Goal: Task Accomplishment & Management: Manage account settings

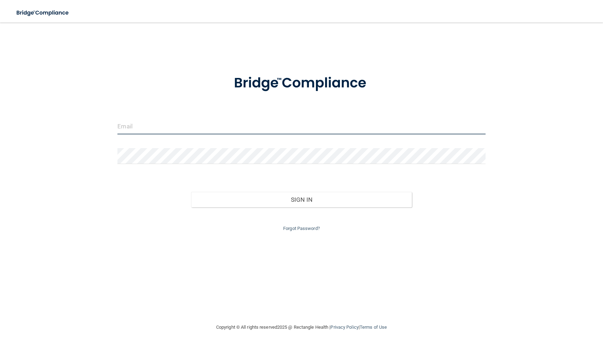
click at [131, 127] on input "email" at bounding box center [301, 126] width 368 height 16
type input "[PERSON_NAME][EMAIL_ADDRESS][DOMAIN_NAME]"
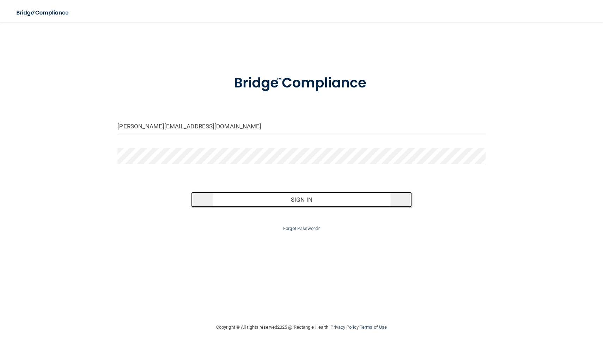
click at [269, 198] on button "Sign In" at bounding box center [301, 200] width 221 height 16
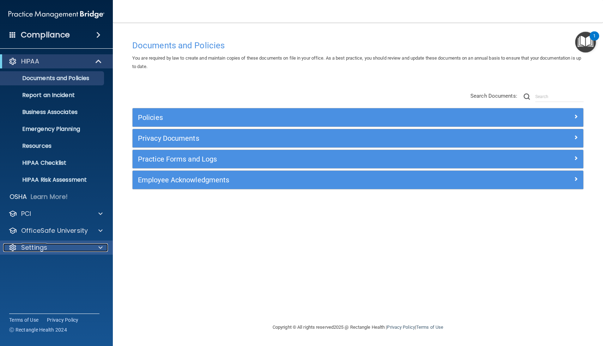
click at [48, 249] on div "Settings" at bounding box center [46, 247] width 87 height 8
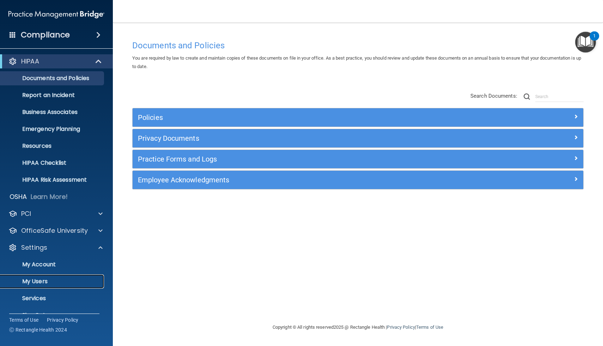
click at [36, 281] on p "My Users" at bounding box center [53, 281] width 96 height 7
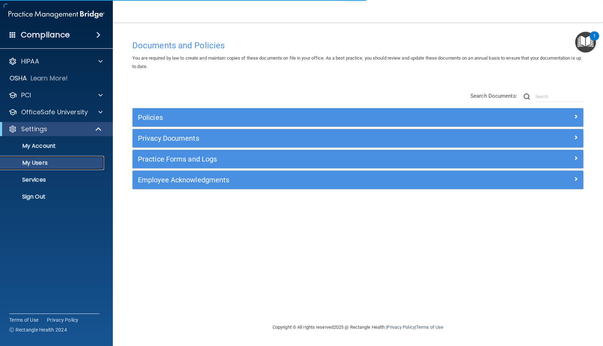
select select "20"
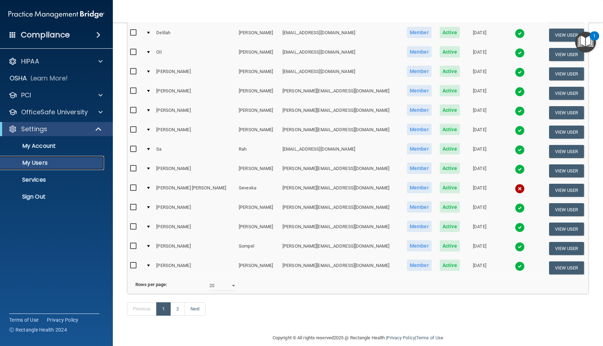
scroll to position [227, 0]
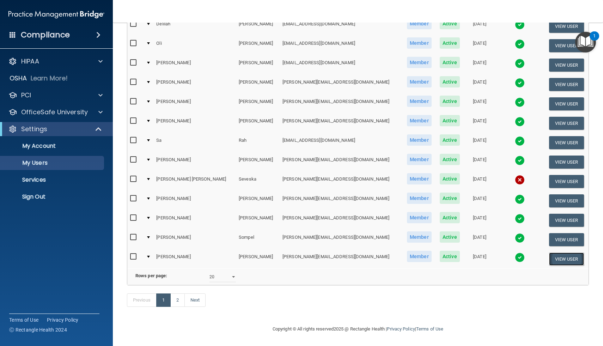
click at [560, 257] on button "View User" at bounding box center [566, 258] width 35 height 13
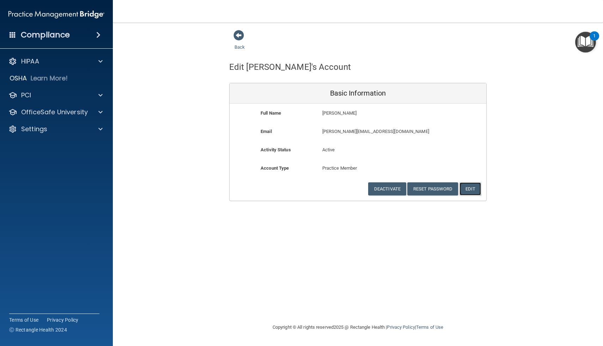
click at [472, 186] on button "Edit" at bounding box center [470, 188] width 22 height 13
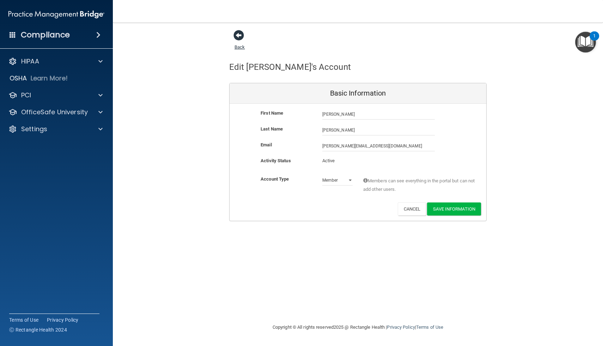
click at [240, 38] on span at bounding box center [238, 35] width 11 height 11
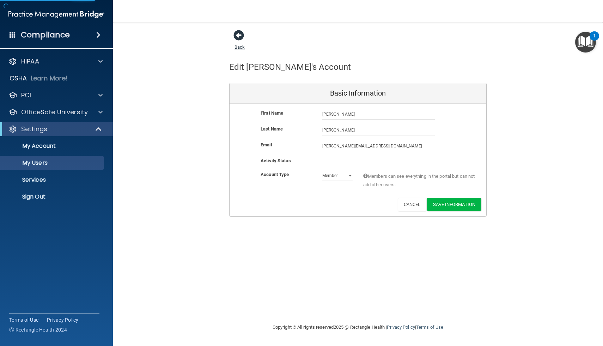
click at [240, 38] on span at bounding box center [238, 35] width 11 height 11
